Goal: Task Accomplishment & Management: Use online tool/utility

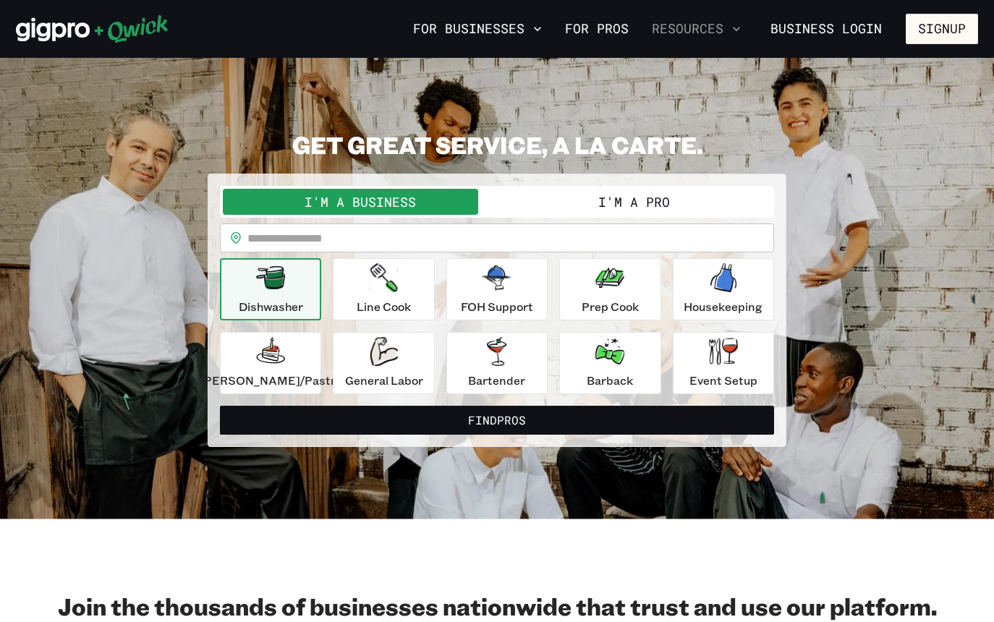
drag, startPoint x: 906, startPoint y: 8, endPoint x: 674, endPoint y: 41, distance: 234.6
click at [674, 41] on div "For Businesses For Pros Resources Business Login Signup" at bounding box center [497, 29] width 994 height 58
click at [621, 200] on button "I'm a Pro" at bounding box center [634, 202] width 274 height 26
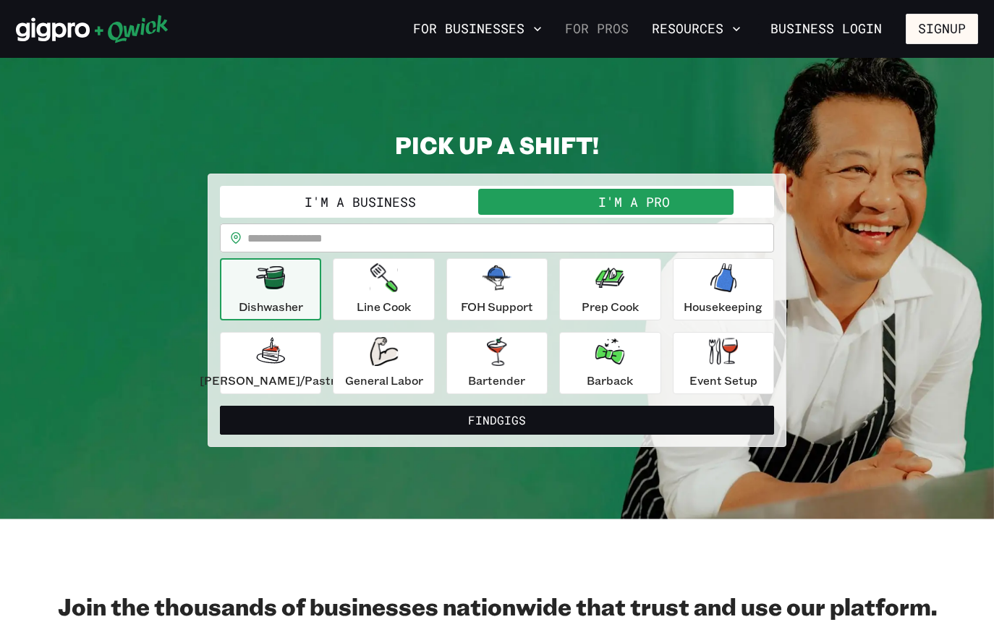
click at [609, 29] on link "For Pros" at bounding box center [596, 29] width 75 height 25
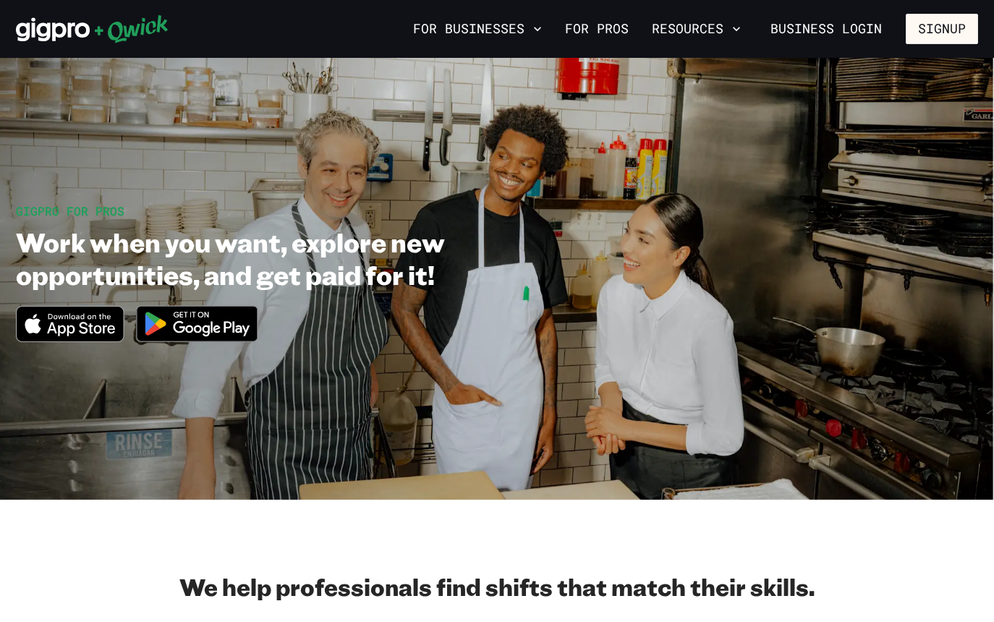
click at [905, 22] on nav "For Businesses For Pros Resources Business Login Signup" at bounding box center [692, 29] width 571 height 30
click at [926, 28] on button "Signup" at bounding box center [942, 29] width 72 height 30
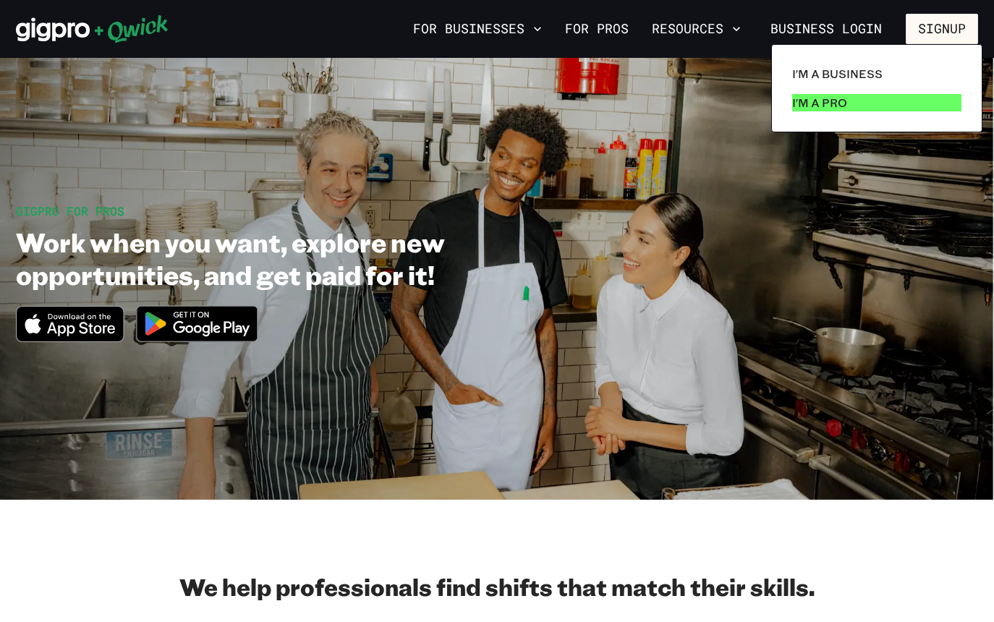
click at [821, 101] on p "I'm a Pro" at bounding box center [819, 102] width 55 height 17
click at [820, 100] on p "I'm a Pro" at bounding box center [819, 102] width 55 height 17
click at [734, 28] on div at bounding box center [497, 311] width 994 height 622
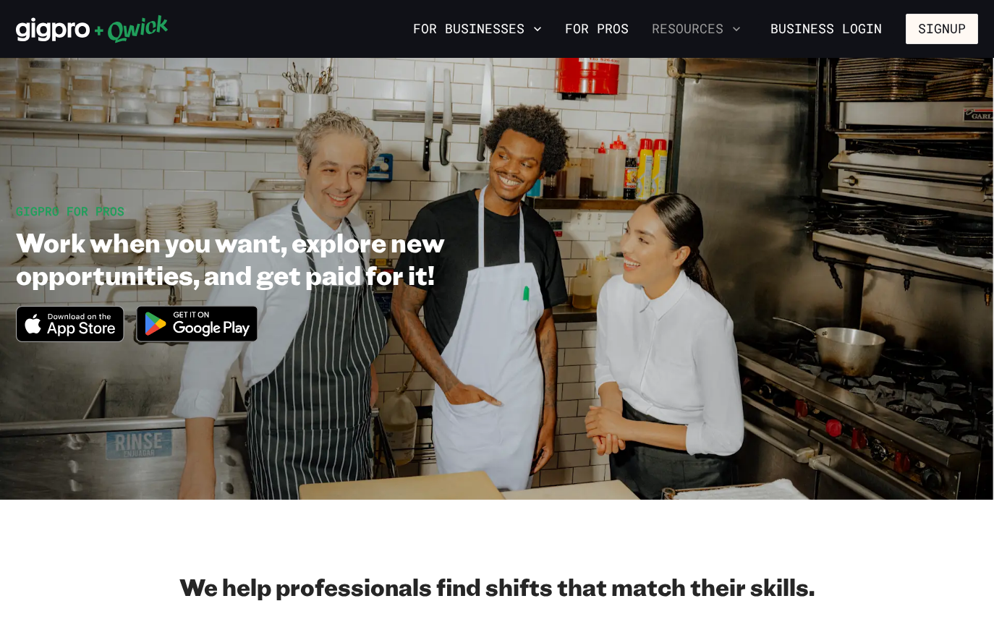
click at [738, 29] on icon "button" at bounding box center [736, 29] width 7 height 4
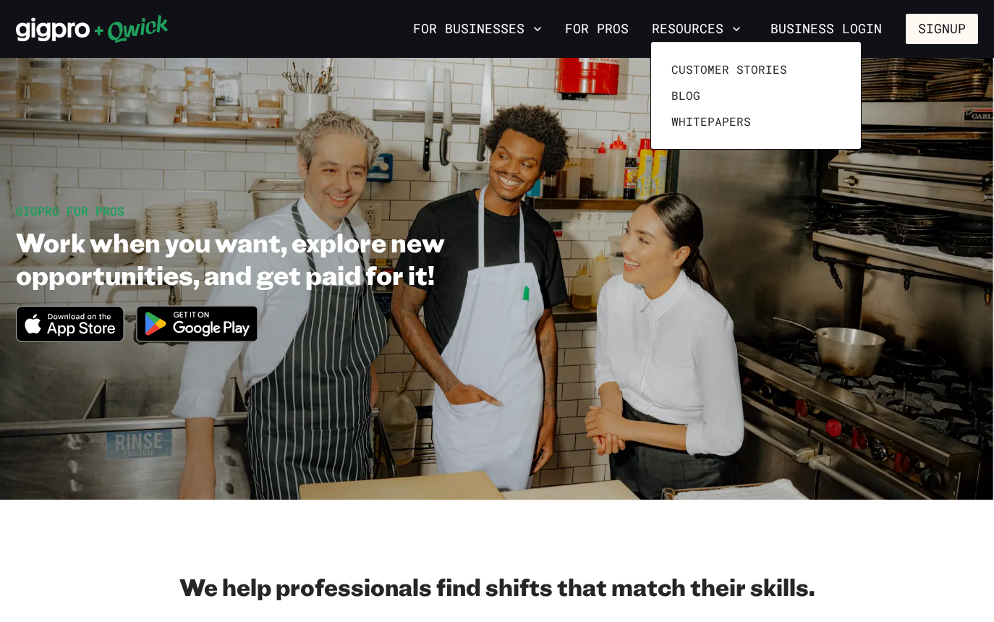
click at [564, 101] on div at bounding box center [497, 311] width 994 height 622
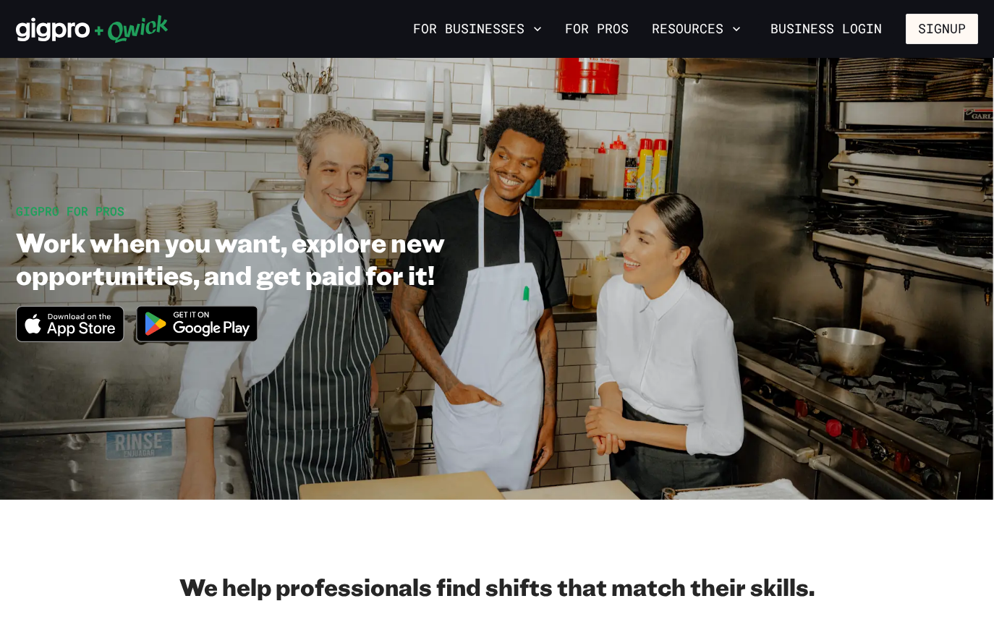
click at [75, 30] on icon at bounding box center [92, 28] width 153 height 29
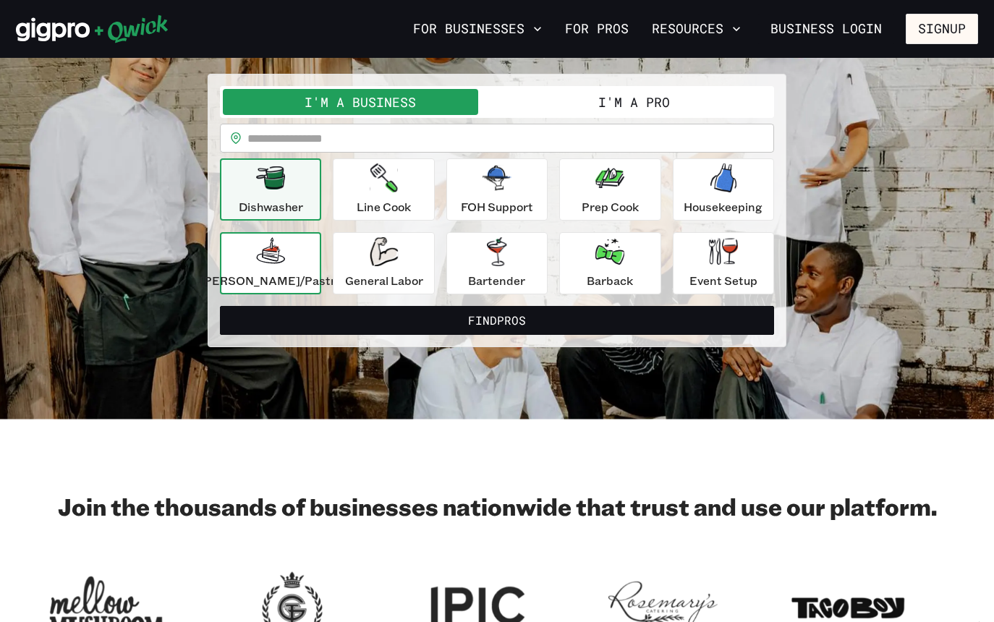
scroll to position [67, 0]
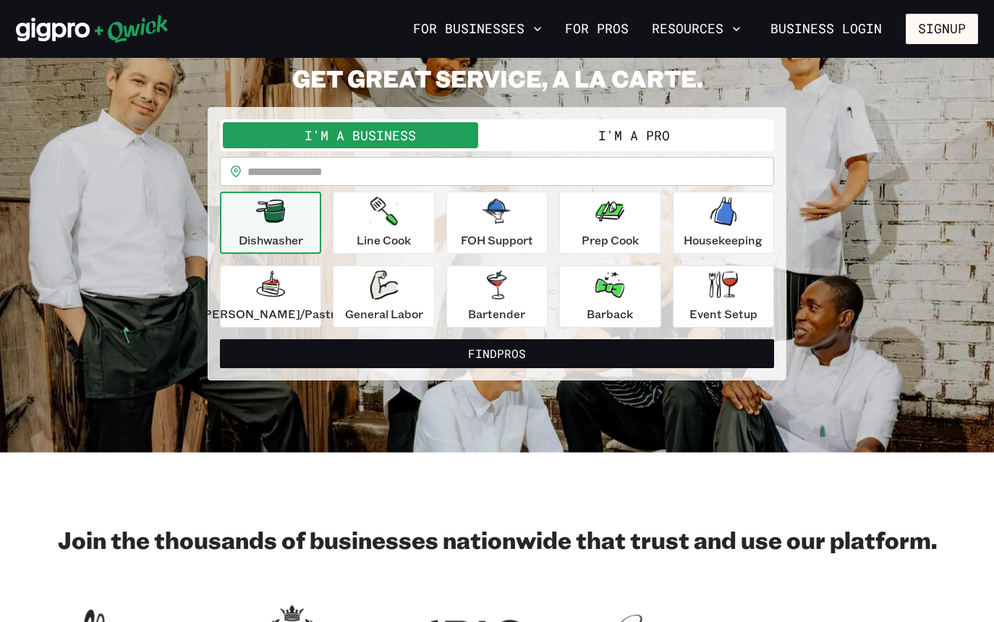
click at [589, 130] on button "I'm a Pro" at bounding box center [634, 135] width 274 height 26
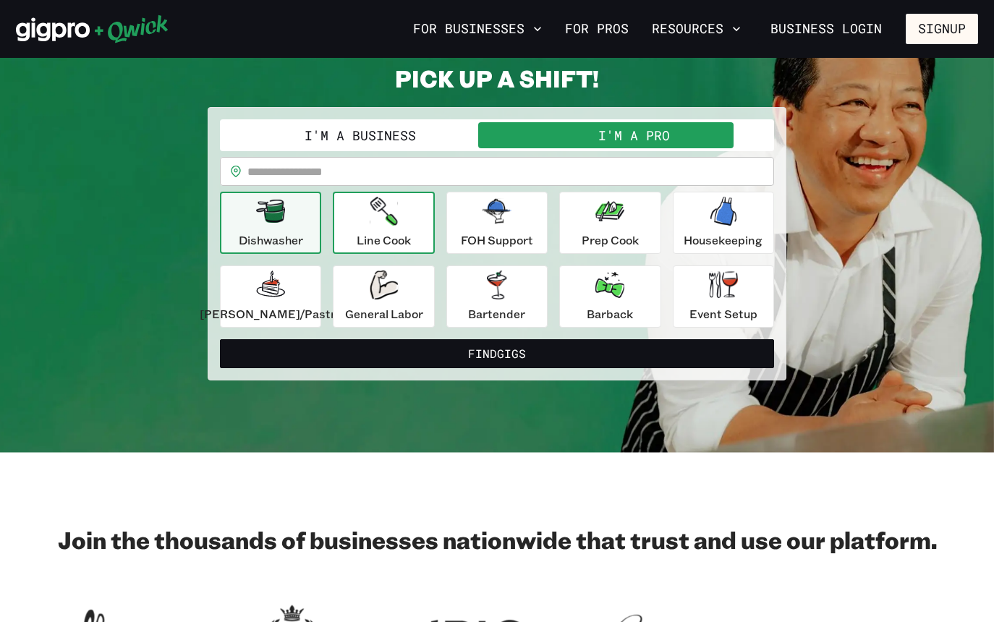
click at [427, 224] on button "Line Cook" at bounding box center [383, 223] width 101 height 62
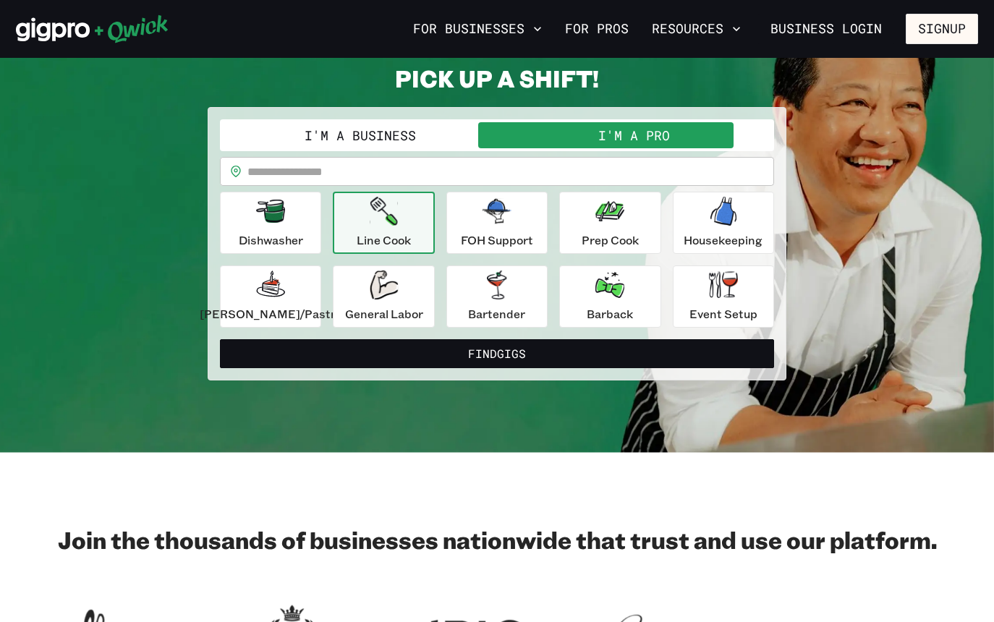
click at [427, 224] on button "Line Cook" at bounding box center [383, 223] width 101 height 62
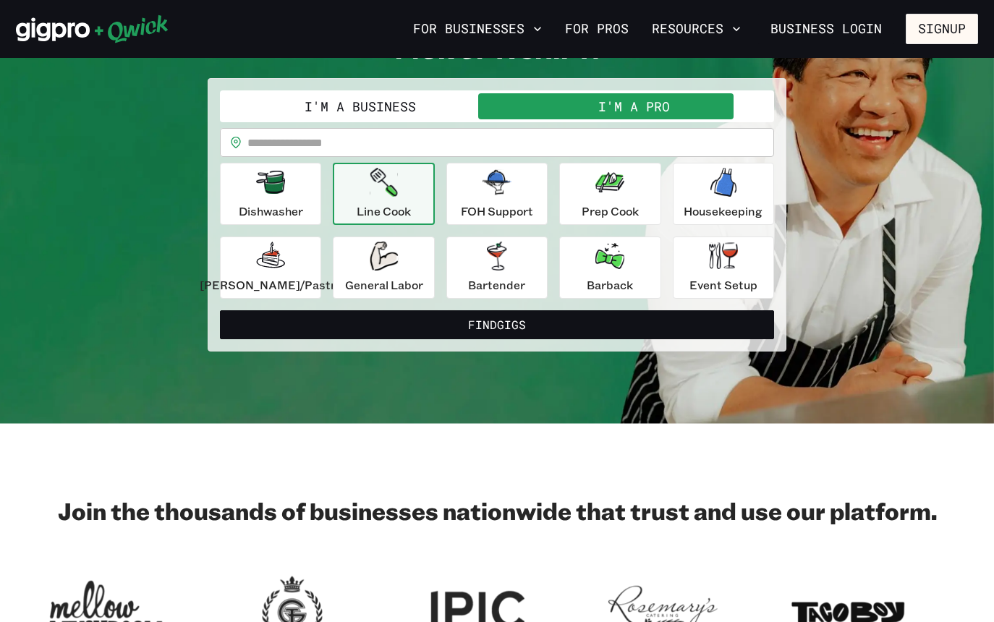
scroll to position [80, 0]
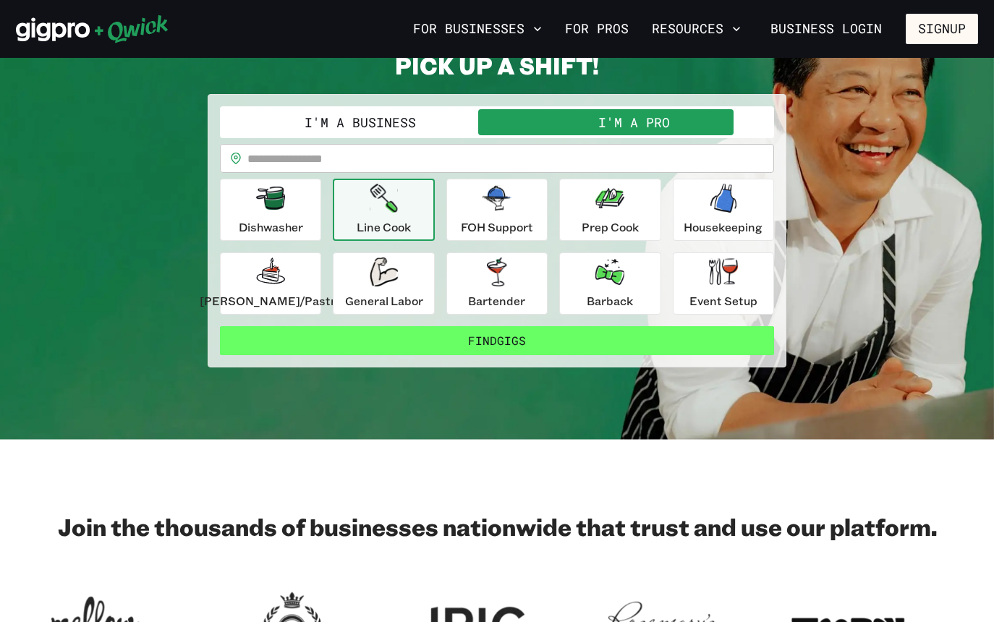
click at [476, 345] on button "Find Gigs" at bounding box center [497, 340] width 554 height 29
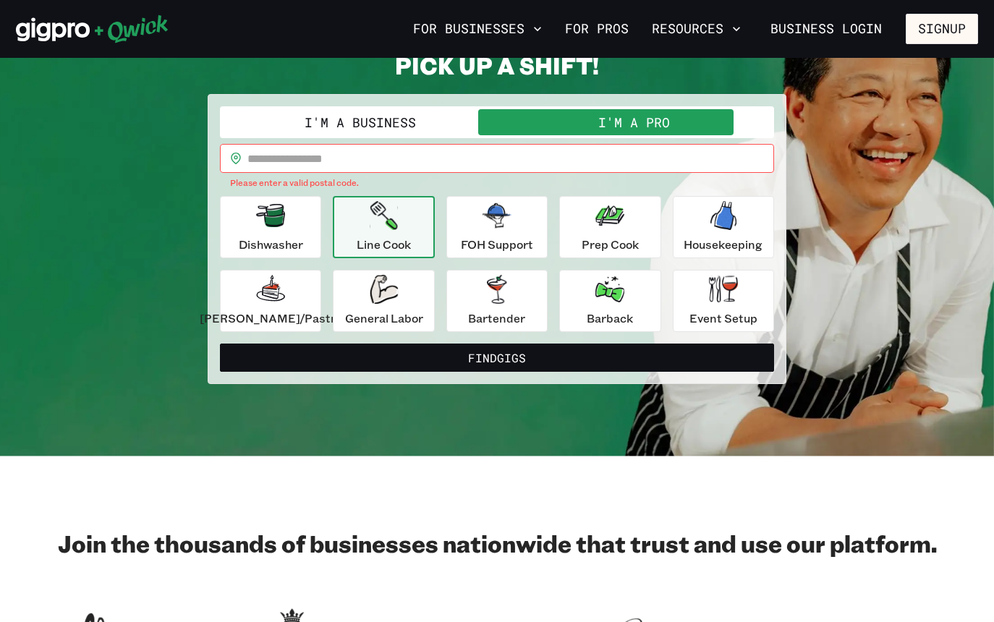
click at [440, 157] on input "text" at bounding box center [511, 158] width 527 height 29
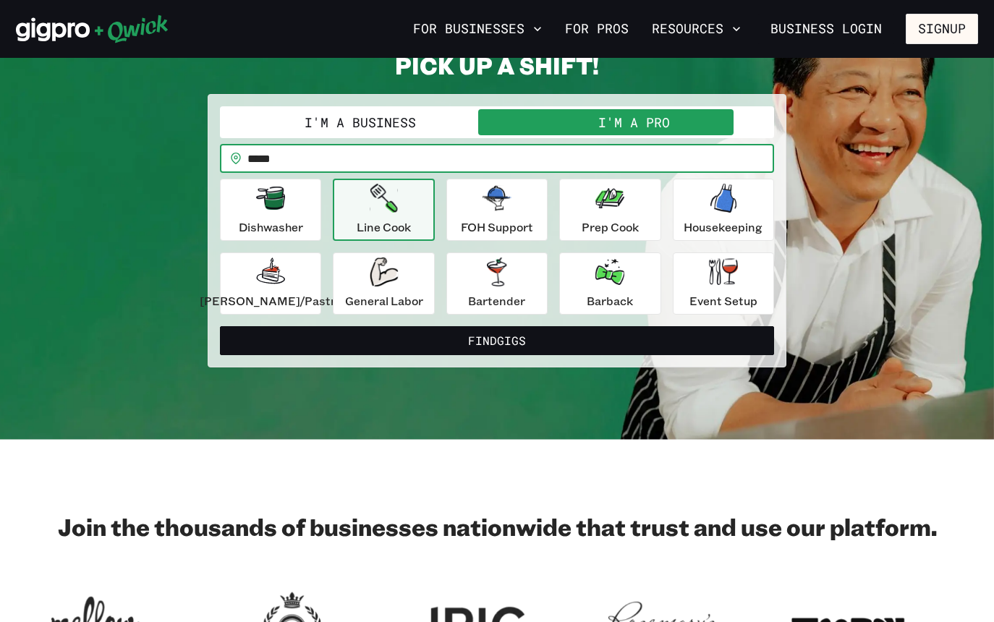
type input "*****"
click at [497, 340] on button "Find Gigs" at bounding box center [497, 340] width 554 height 29
